Goal: Task Accomplishment & Management: Use online tool/utility

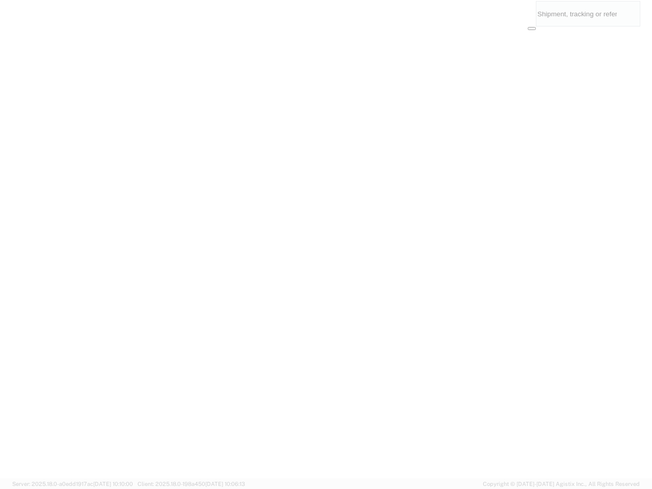
select select "US"
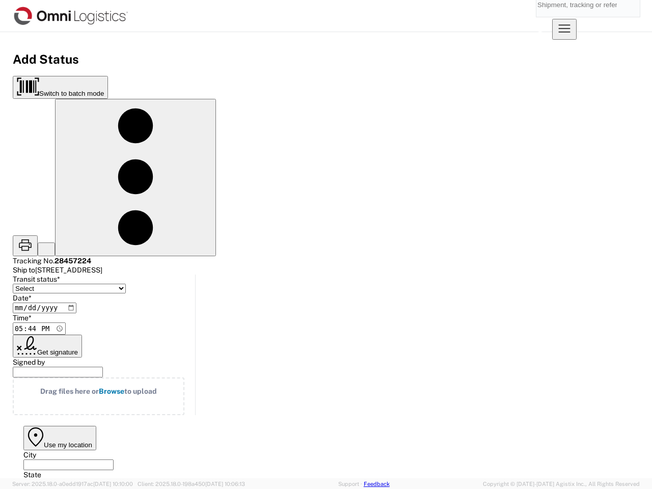
click at [536, 16] on input "search" at bounding box center [580, 4] width 88 height 24
click at [552, 16] on icon at bounding box center [540, 24] width 24 height 24
